Goal: Information Seeking & Learning: Find specific fact

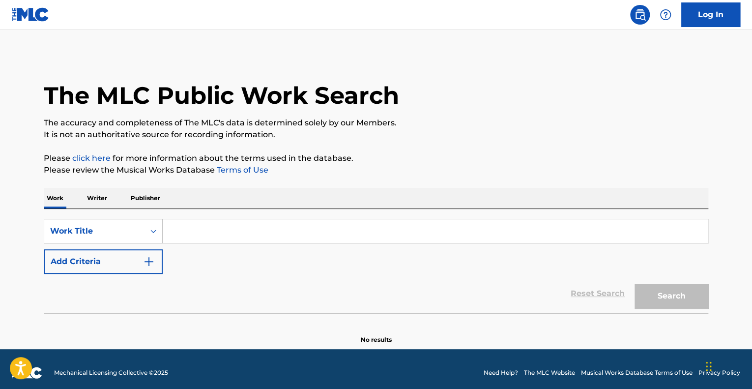
click at [201, 231] on input "Search Form" at bounding box center [435, 231] width 545 height 24
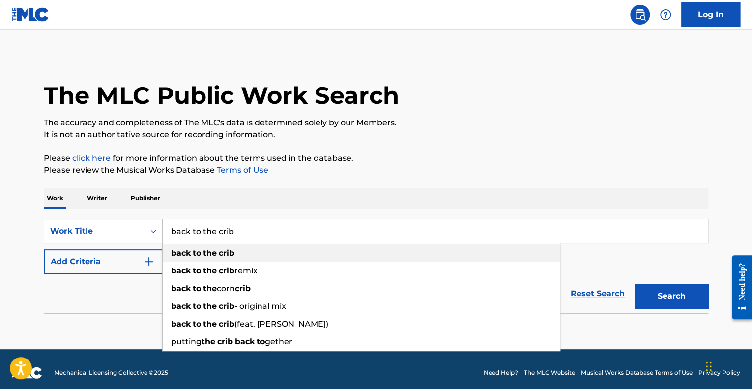
type input "back to the crib"
click at [227, 253] on strong "crib" at bounding box center [227, 252] width 16 height 9
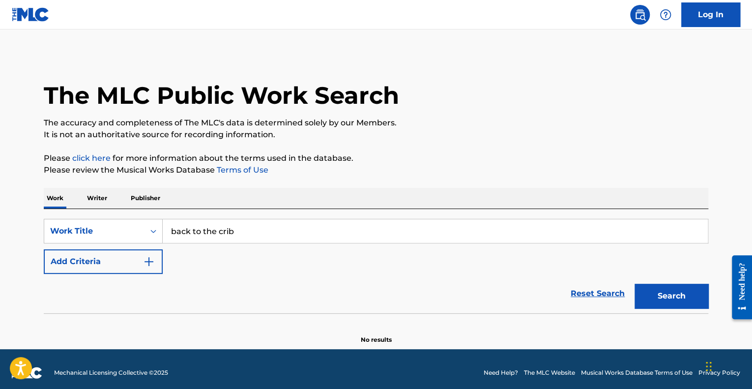
click at [127, 265] on button "Add Criteria" at bounding box center [103, 261] width 119 height 25
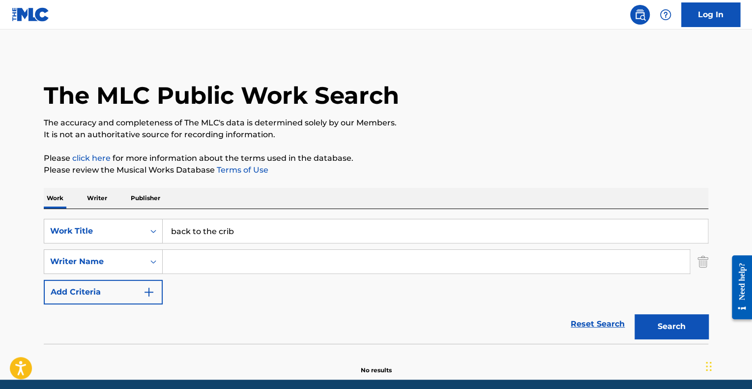
click at [196, 260] on input "Search Form" at bounding box center [426, 262] width 527 height 24
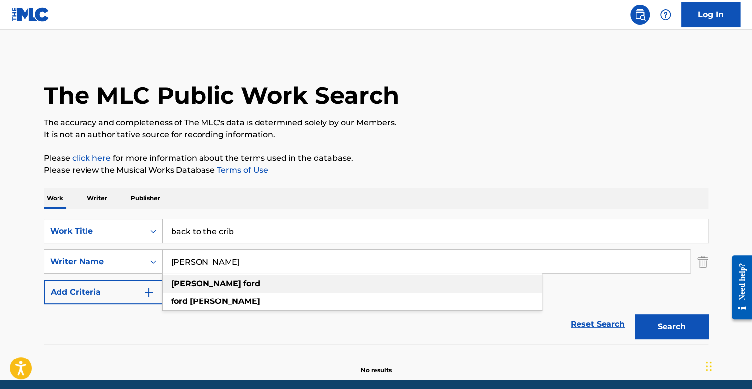
type input "[PERSON_NAME]"
click at [272, 280] on div "[PERSON_NAME]" at bounding box center [352, 284] width 379 height 18
click at [648, 324] on button "Search" at bounding box center [672, 326] width 74 height 25
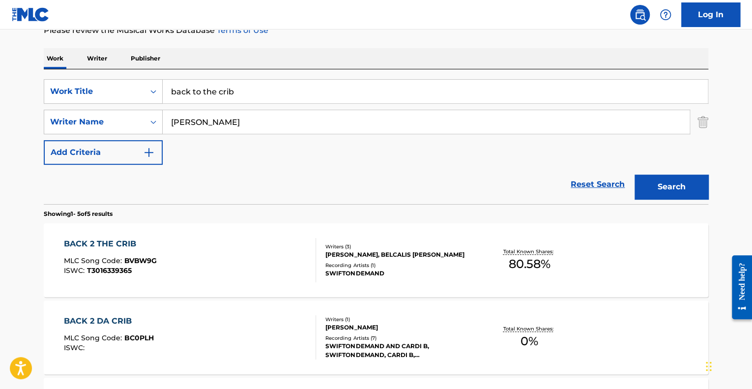
scroll to position [154, 0]
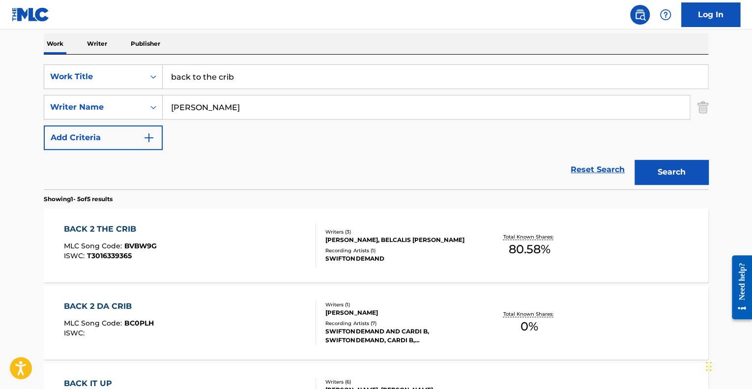
click at [239, 259] on div "BACK 2 THE CRIB MLC Song Code : BVBW9G ISWC : T3016339365" at bounding box center [190, 245] width 253 height 44
